Goal: Task Accomplishment & Management: Manage account settings

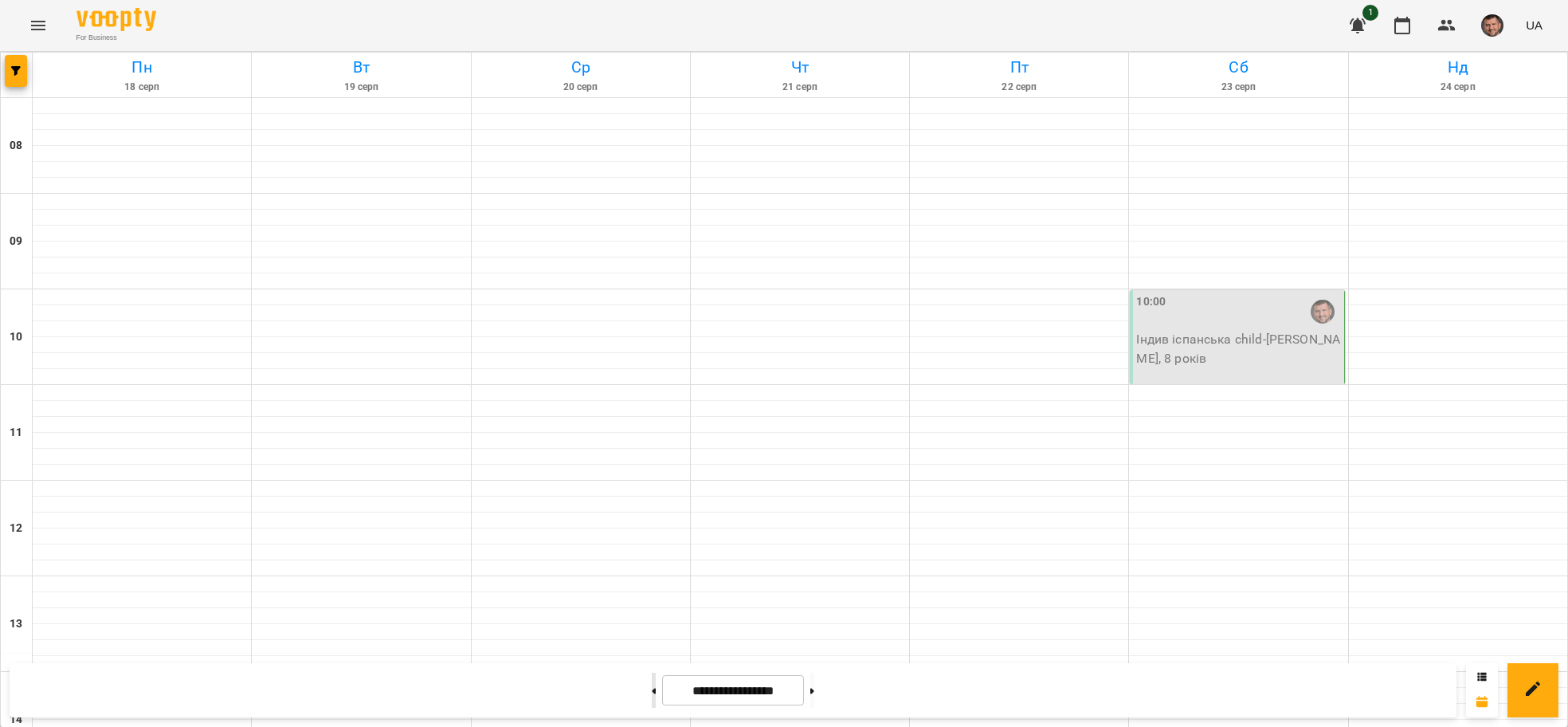
scroll to position [615, 0]
click at [652, 683] on button at bounding box center [654, 690] width 4 height 35
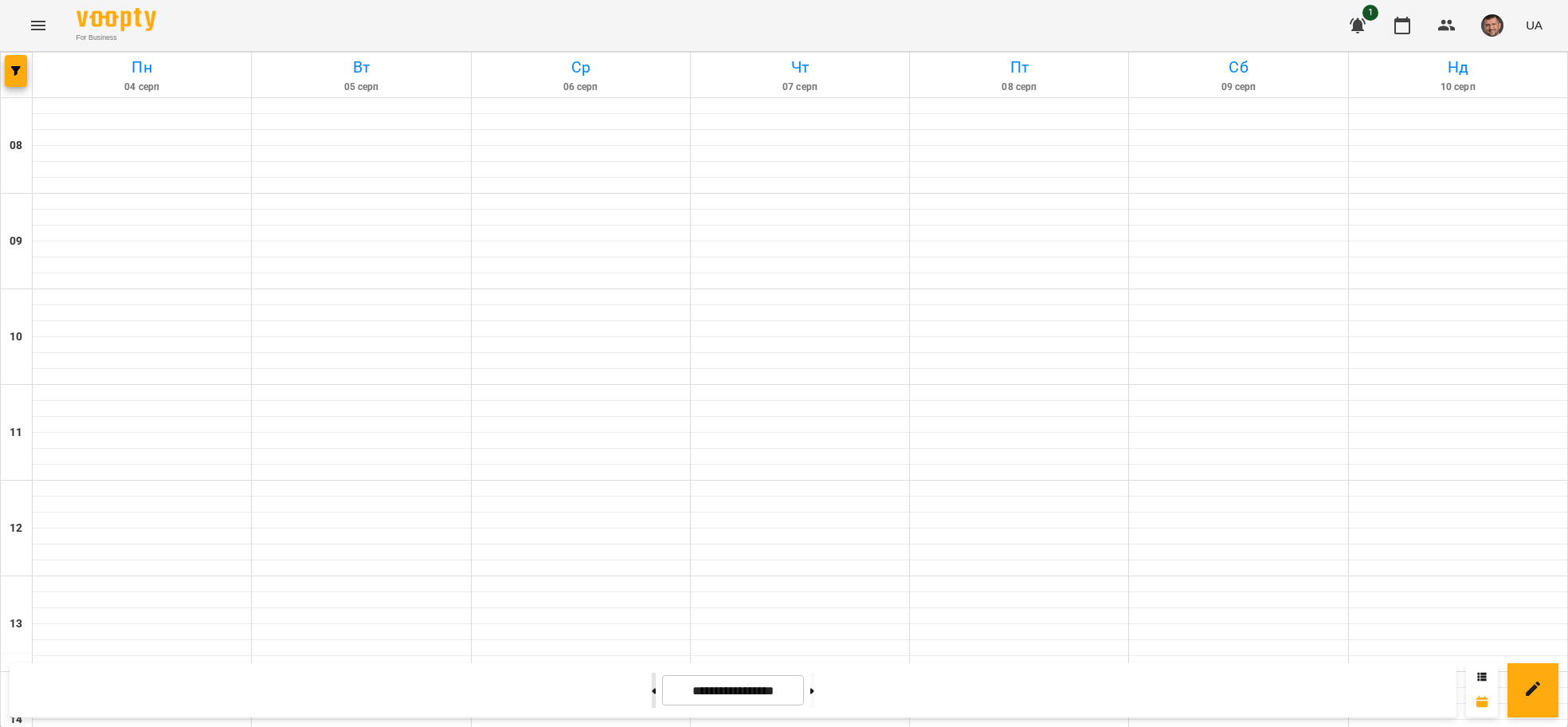
click at [652, 683] on button at bounding box center [654, 690] width 4 height 35
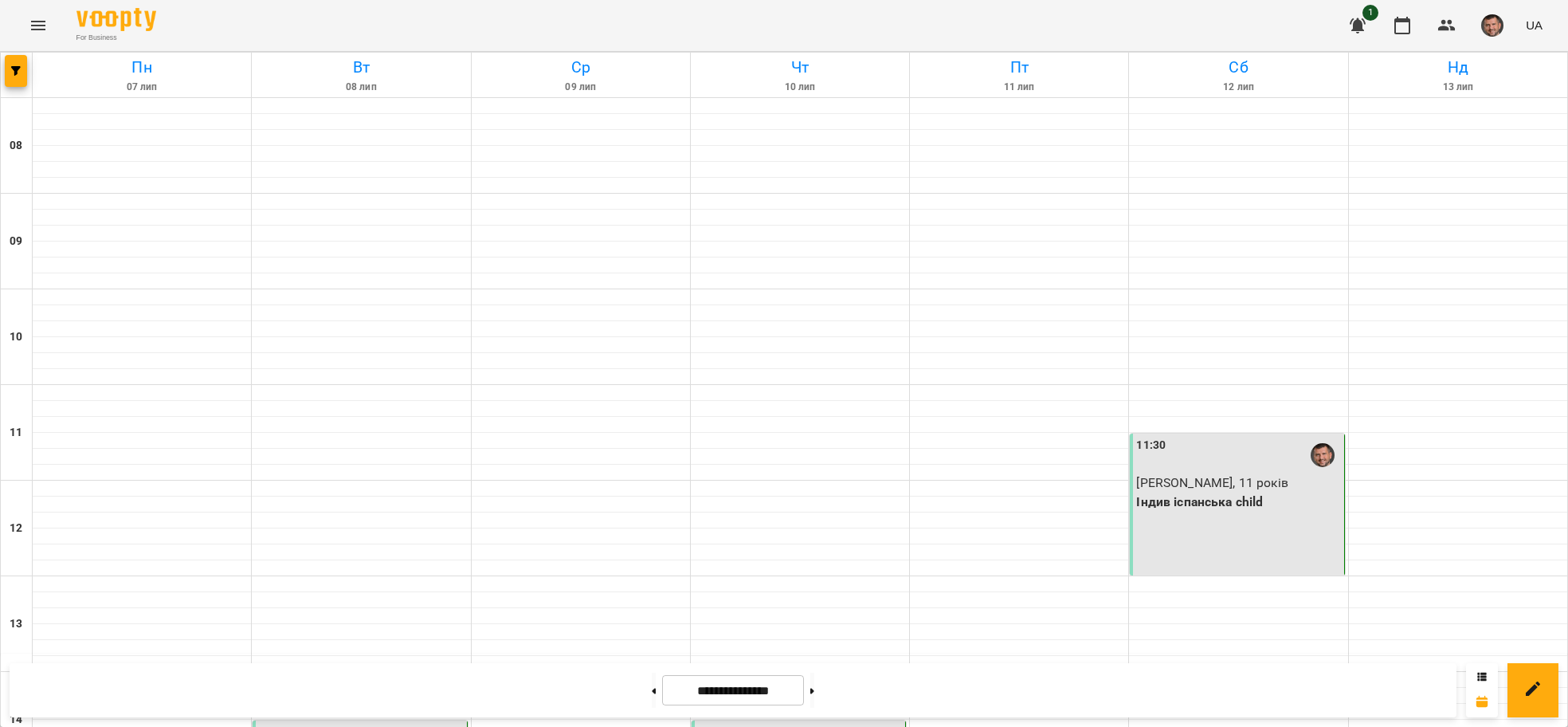
scroll to position [735, 0]
click at [814, 696] on button at bounding box center [812, 690] width 4 height 35
type input "**********"
click at [814, 692] on button at bounding box center [812, 690] width 4 height 35
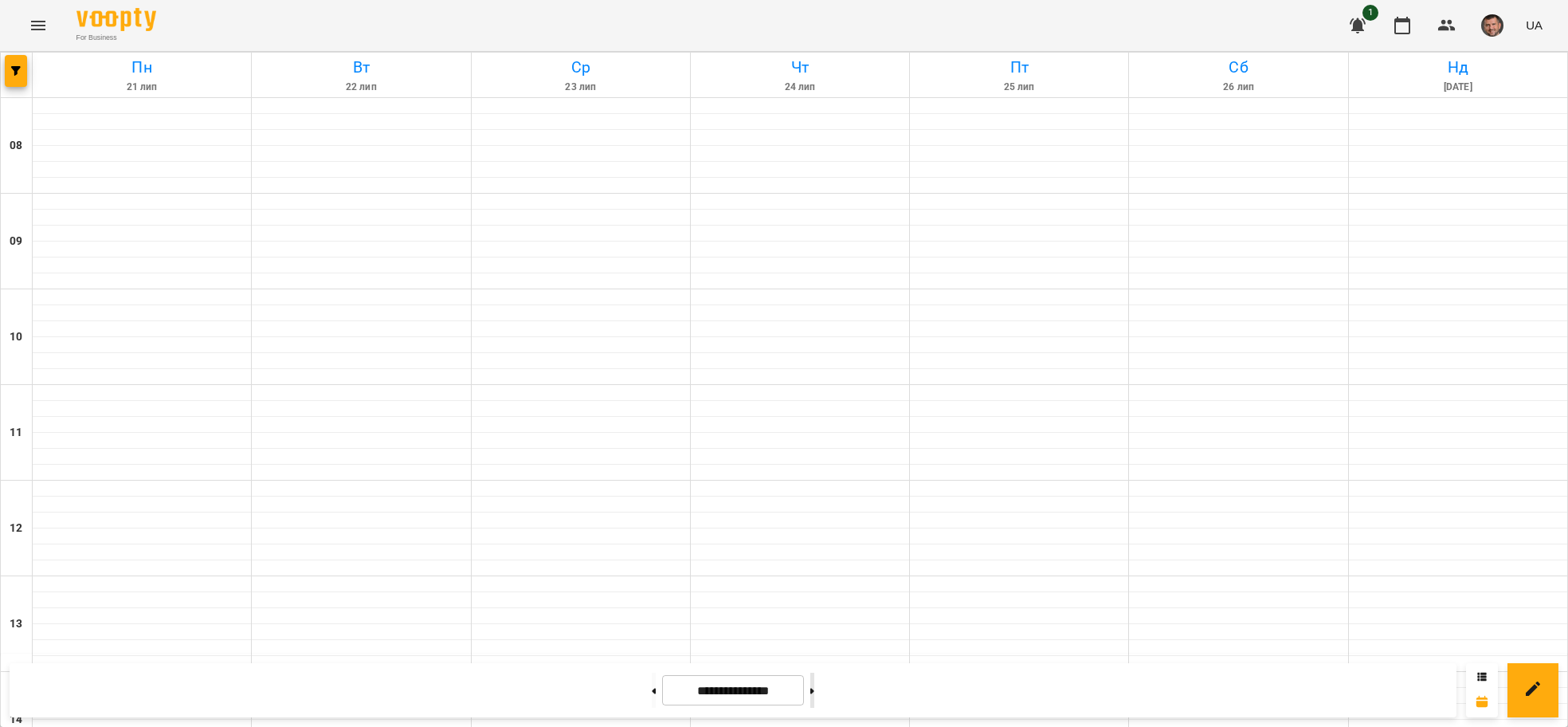
click at [814, 692] on button at bounding box center [812, 690] width 4 height 35
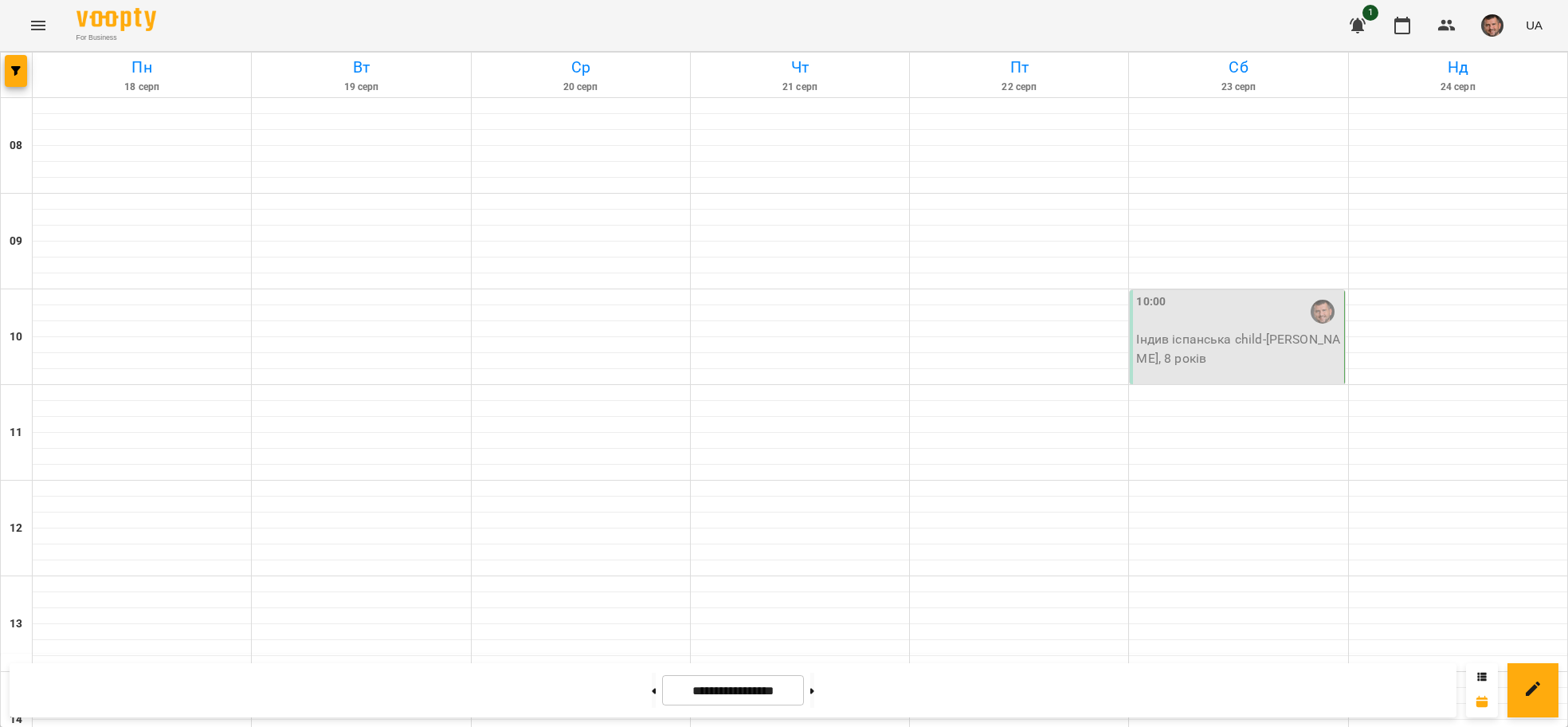
scroll to position [598, 0]
click at [814, 691] on icon at bounding box center [812, 690] width 4 height 6
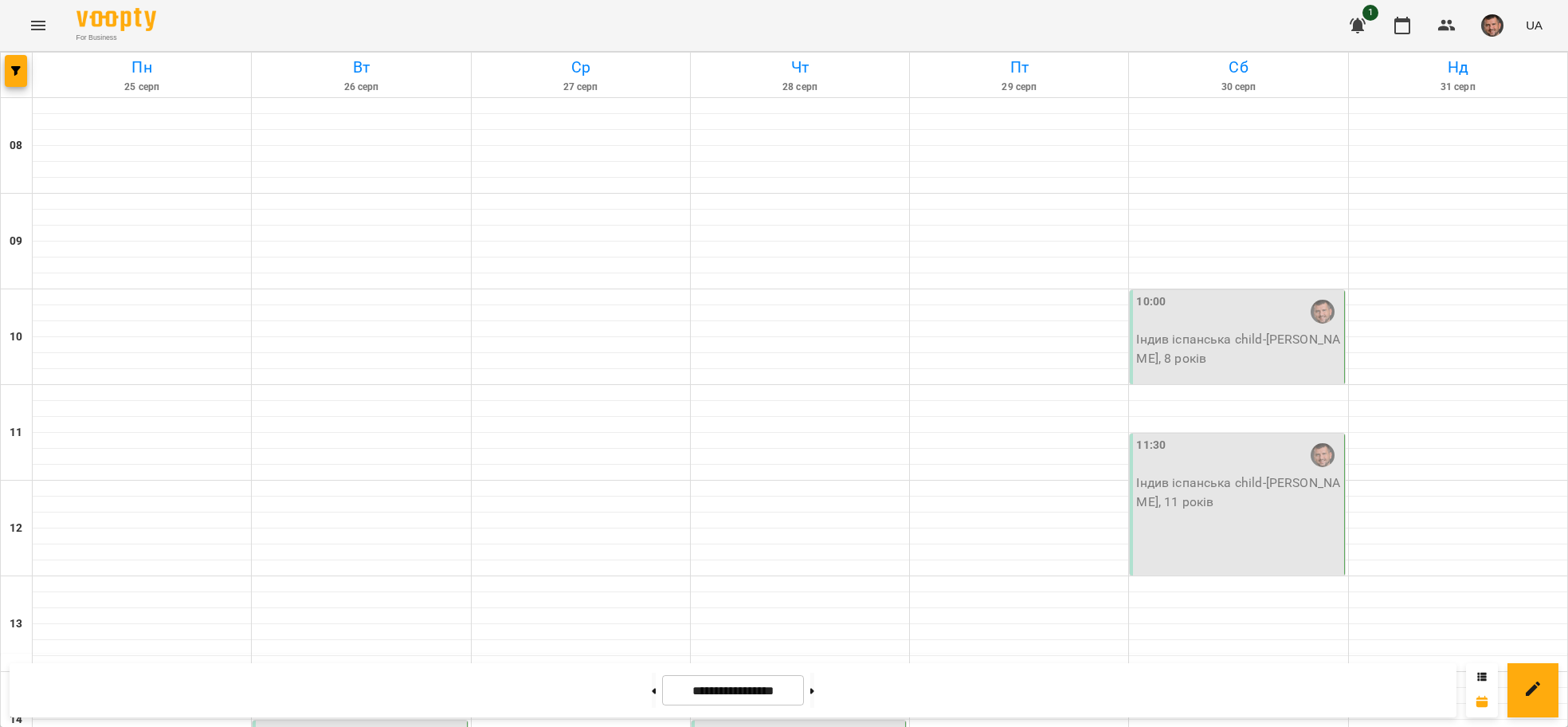
scroll to position [0, 0]
click at [652, 697] on button at bounding box center [654, 690] width 4 height 35
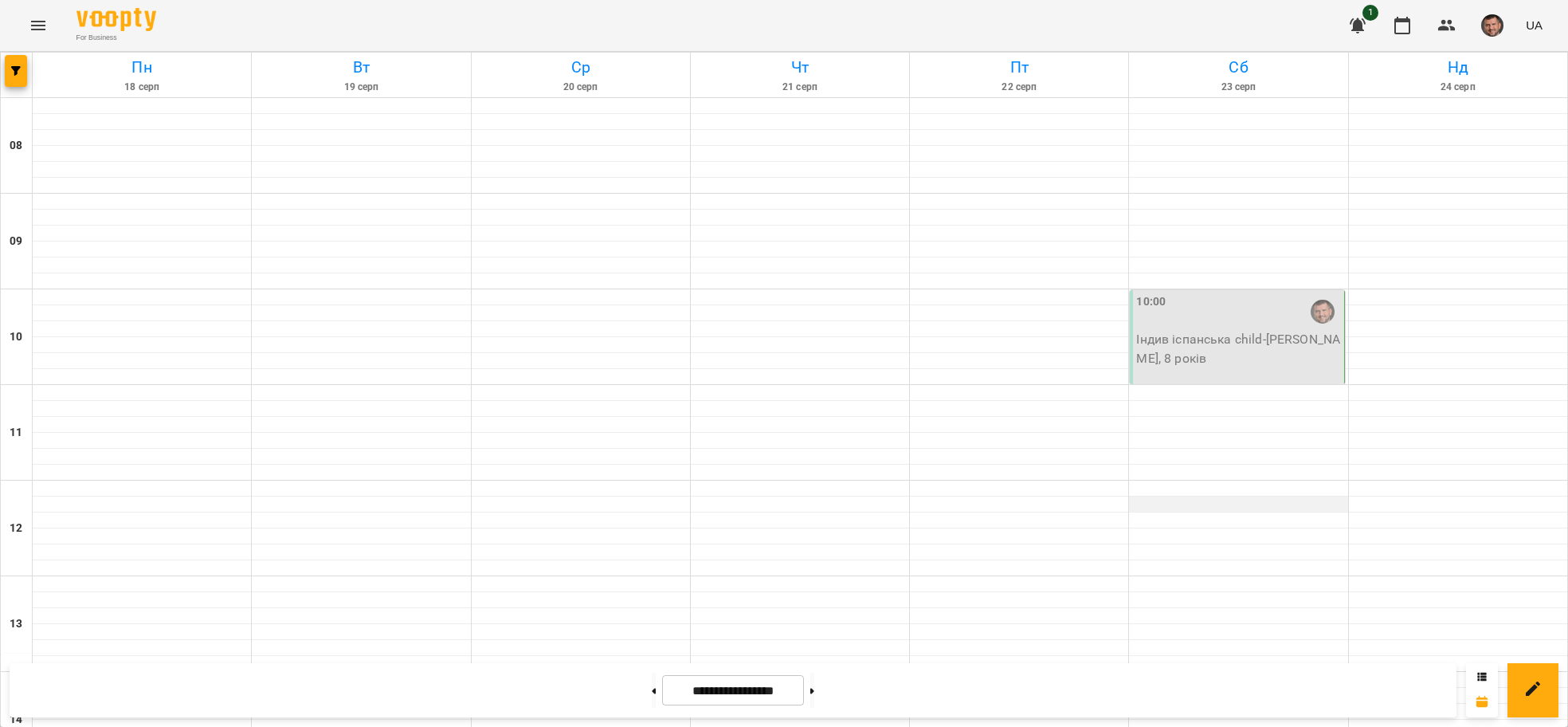
scroll to position [239, 0]
click at [814, 695] on button at bounding box center [812, 690] width 4 height 35
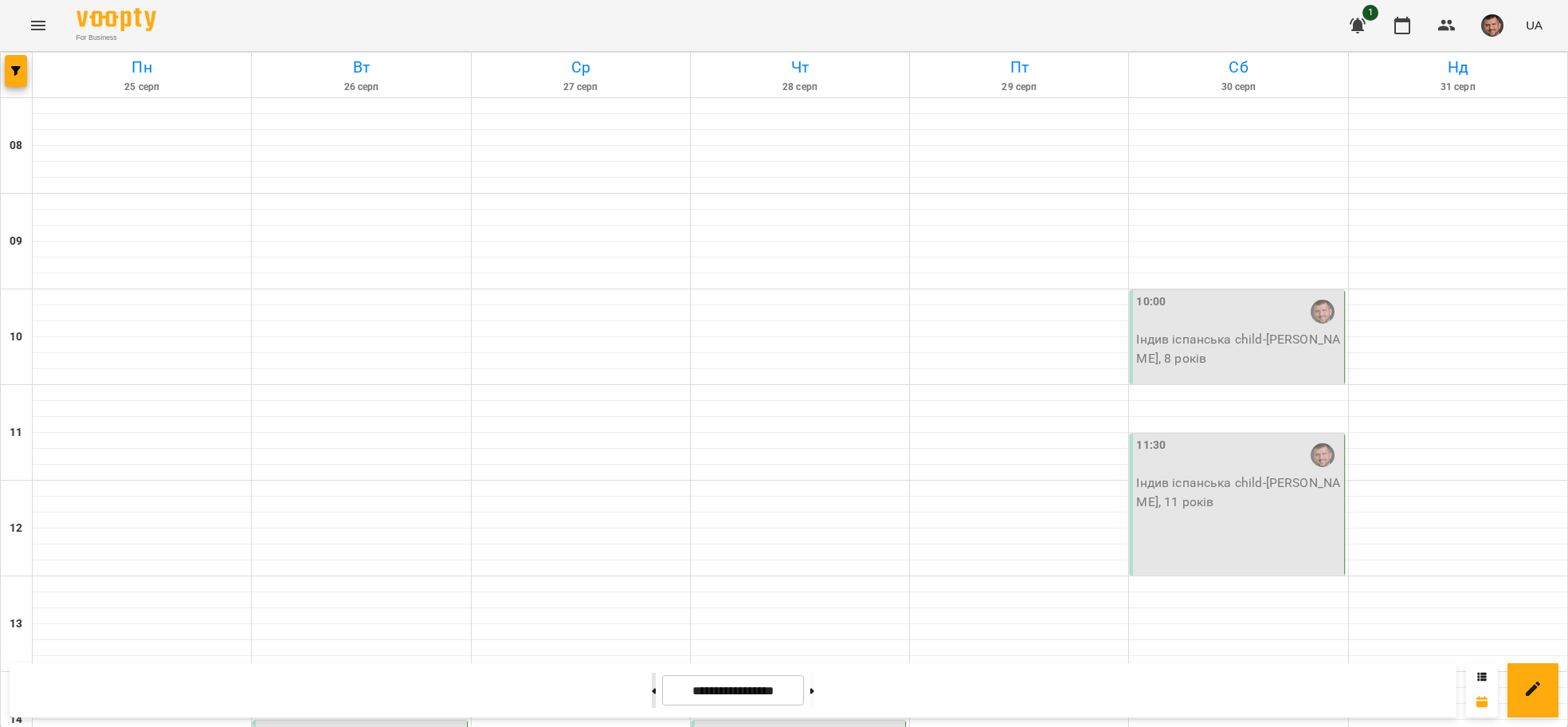
click at [652, 686] on button at bounding box center [654, 690] width 4 height 35
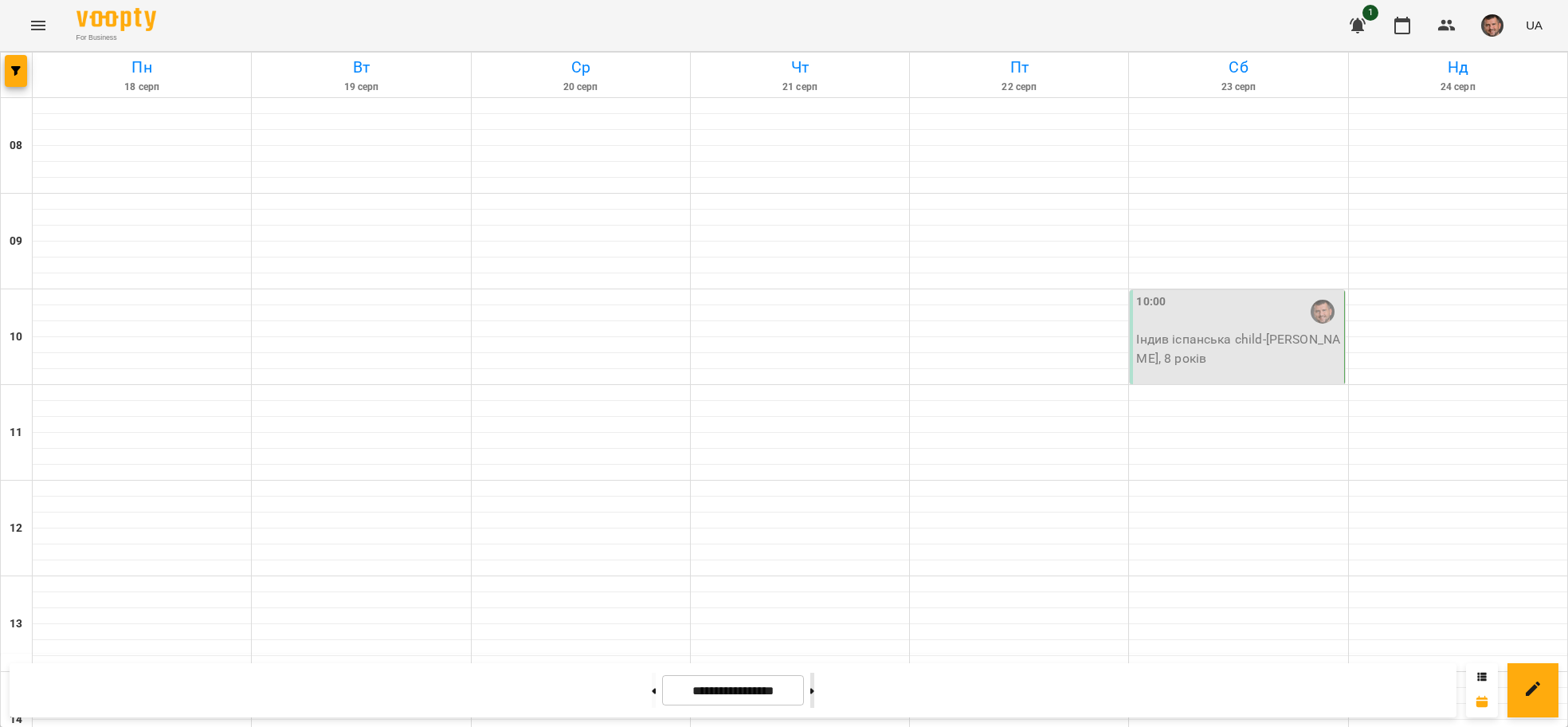
click at [814, 696] on button at bounding box center [812, 690] width 4 height 35
type input "**********"
